Goal: Information Seeking & Learning: Learn about a topic

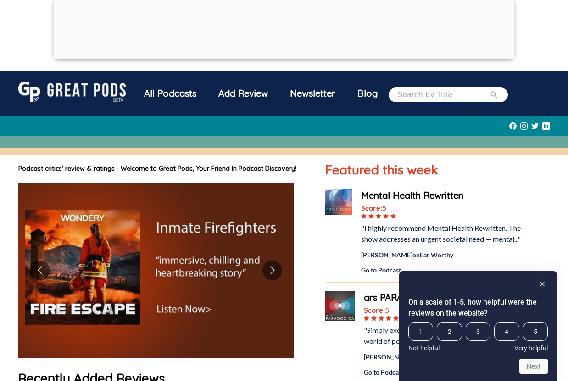
click at [180, 94] on div "All Podcasts" at bounding box center [170, 94] width 74 height 24
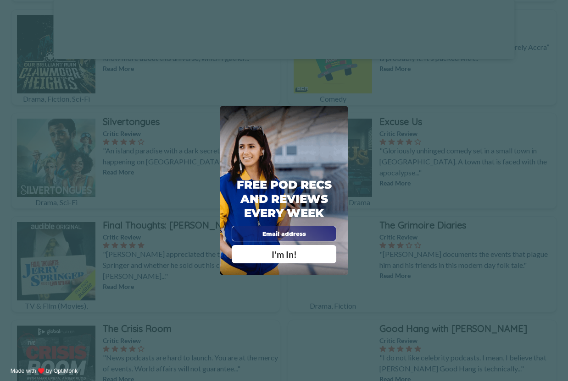
scroll to position [605, 0]
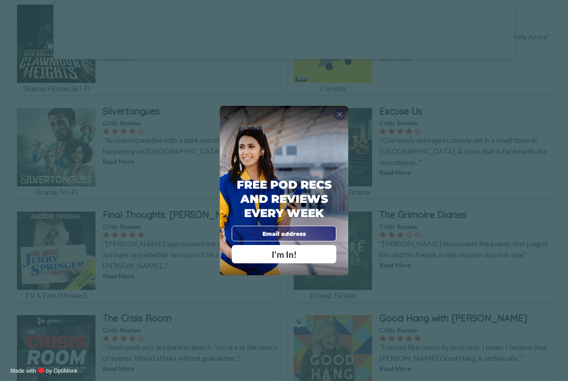
click at [337, 116] on span "X" at bounding box center [340, 114] width 6 height 8
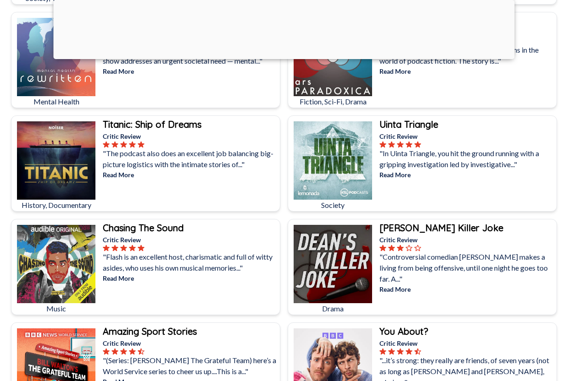
scroll to position [1554, 0]
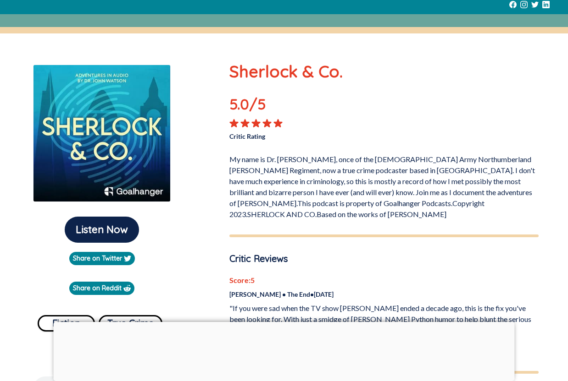
scroll to position [55, 0]
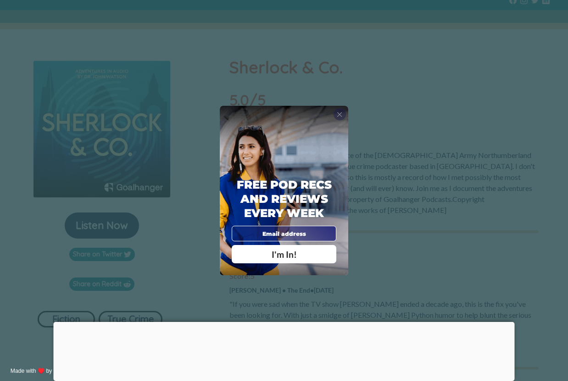
click at [341, 116] on span "X" at bounding box center [340, 114] width 6 height 8
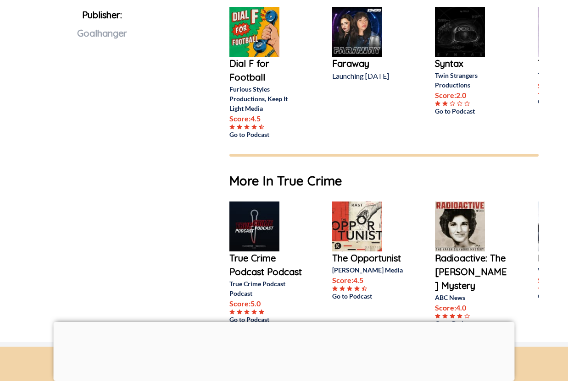
scroll to position [518, 0]
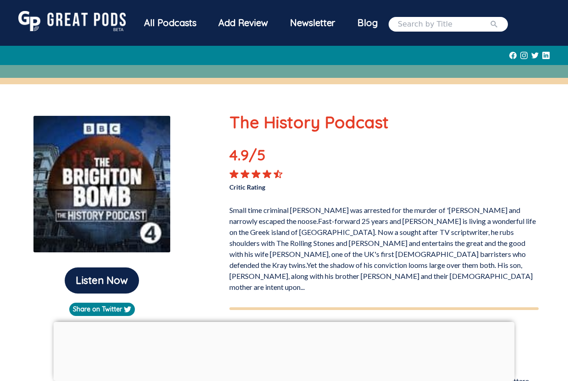
click at [447, 26] on input "search" at bounding box center [443, 24] width 92 height 11
type input "[PERSON_NAME]"
click at [489, 19] on button "submit" at bounding box center [493, 24] width 9 height 11
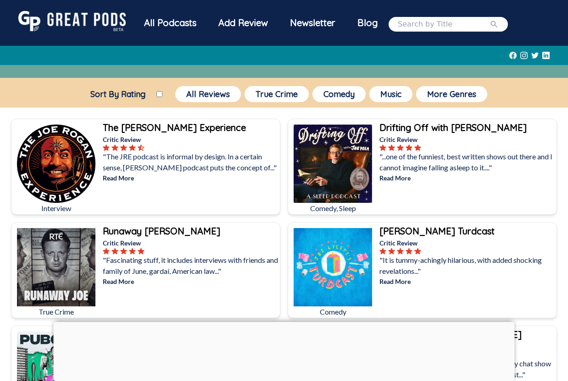
click at [178, 127] on b "The [PERSON_NAME] Experience" at bounding box center [174, 127] width 143 height 11
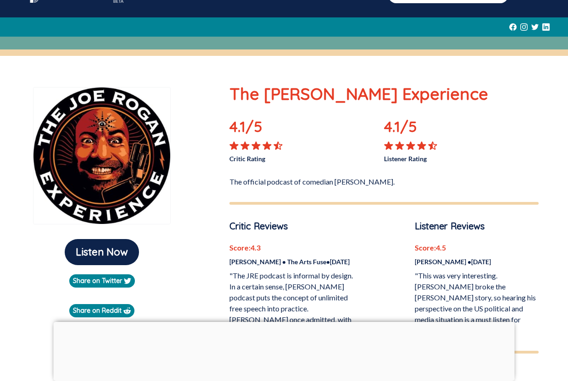
scroll to position [28, 0]
